Goal: Information Seeking & Learning: Understand process/instructions

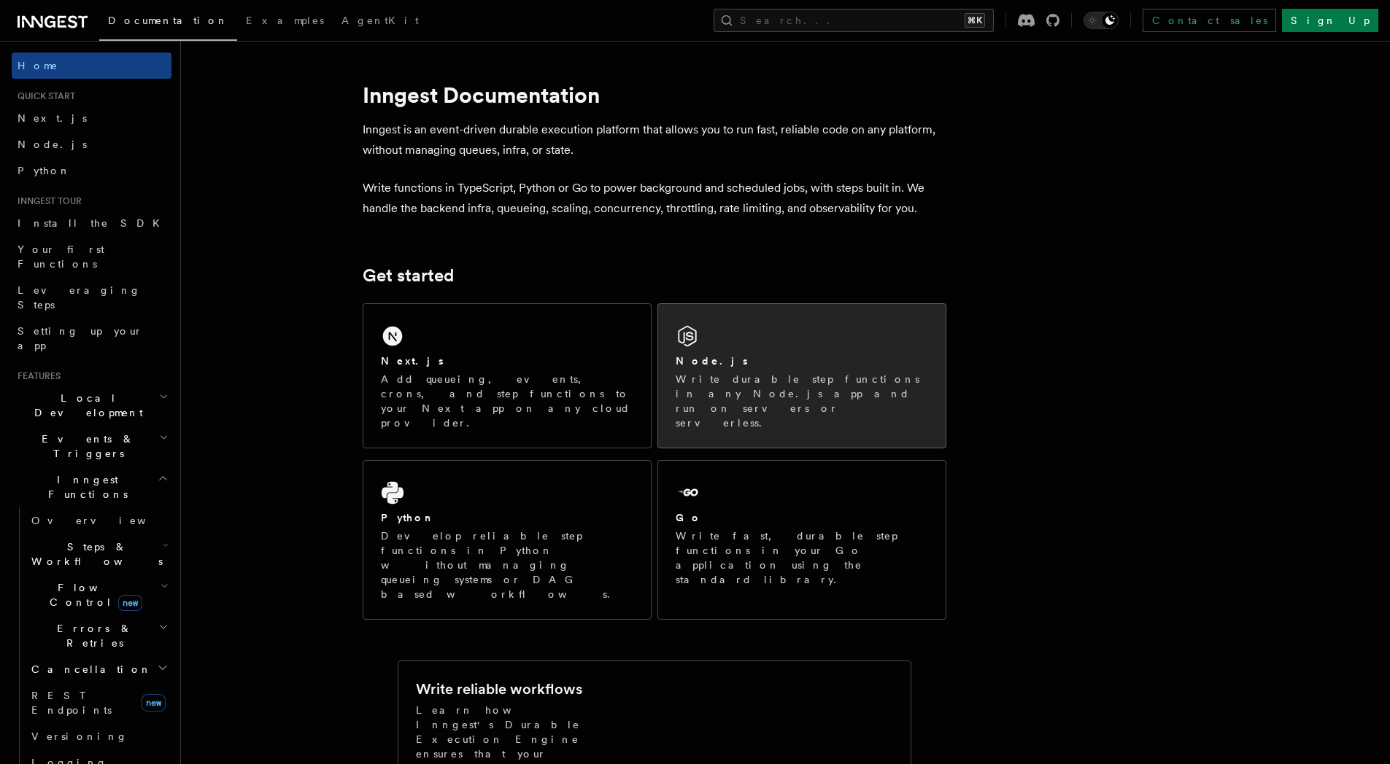
click at [797, 360] on div "Node.js" at bounding box center [801, 361] width 252 height 15
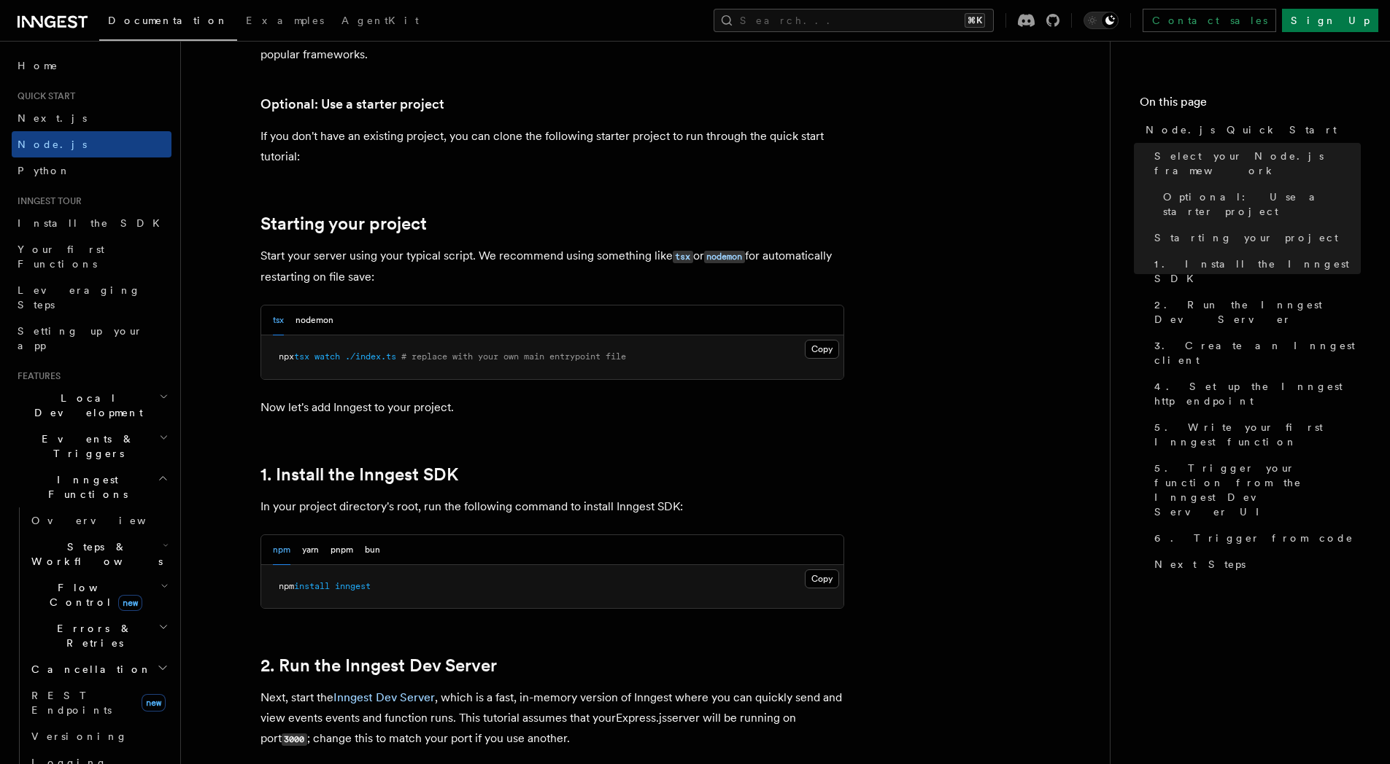
scroll to position [972, 0]
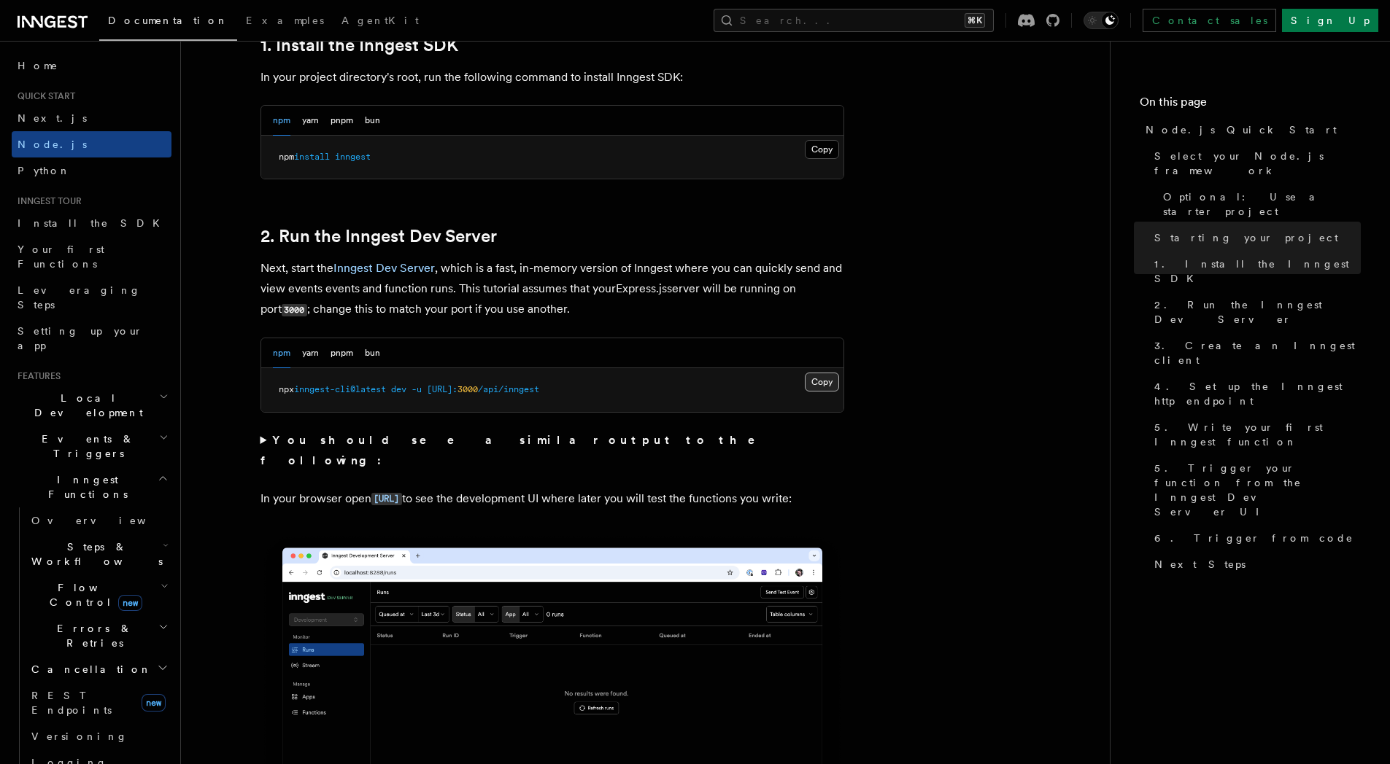
click at [812, 381] on button "Copy Copied" at bounding box center [822, 382] width 34 height 19
click at [376, 176] on pre "npm install inngest" at bounding box center [552, 158] width 582 height 44
